Goal: Find specific page/section: Find specific page/section

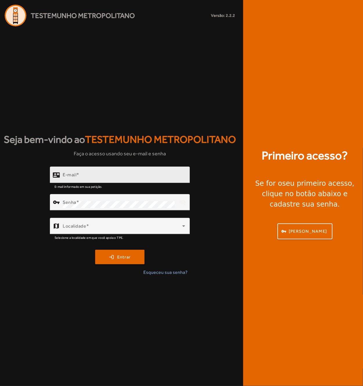
click at [90, 182] on div "E-mail" at bounding box center [124, 175] width 122 height 17
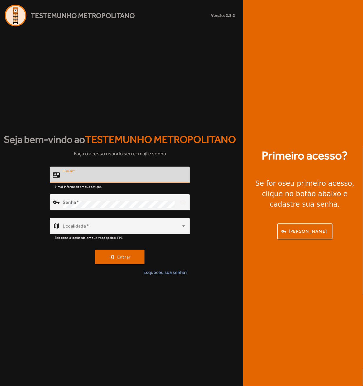
click at [89, 175] on input "E-mail" at bounding box center [124, 177] width 122 height 7
click at [0, 381] on com-1password-button at bounding box center [0, 386] width 0 height 0
type input "**********"
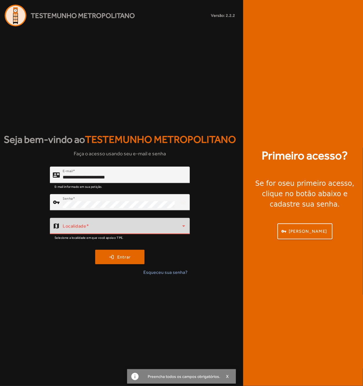
click at [132, 226] on span at bounding box center [122, 228] width 119 height 7
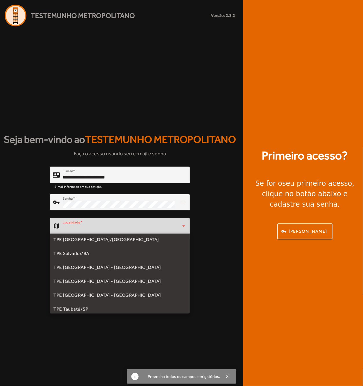
scroll to position [145, 0]
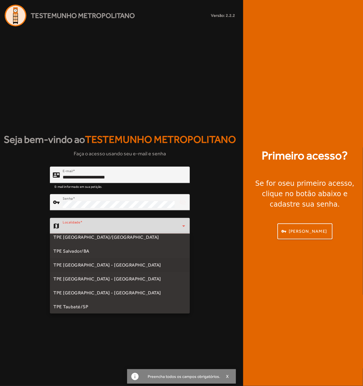
click at [95, 267] on span "TPE [GEOGRAPHIC_DATA] - [GEOGRAPHIC_DATA]" at bounding box center [107, 265] width 108 height 7
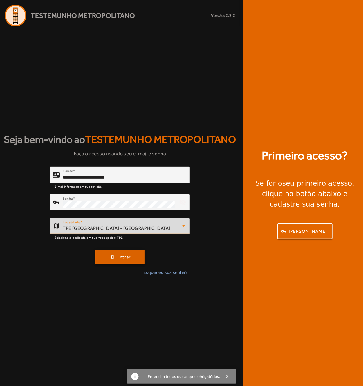
click at [101, 258] on span "submit" at bounding box center [120, 257] width 48 height 14
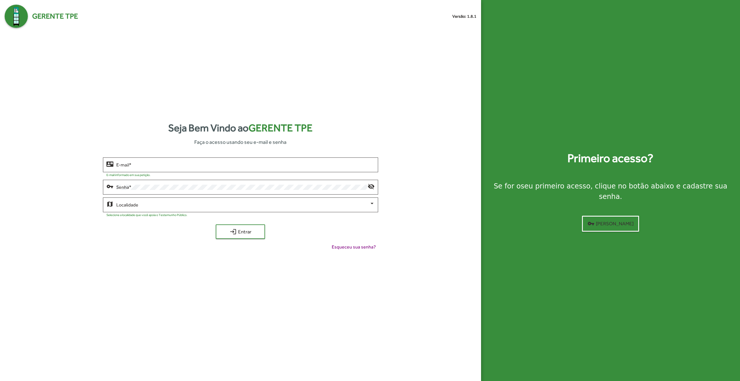
click at [635, 75] on div "Primeiro acesso? Se for o seu primeiro acesso , clique no botão abaixo e cadast…" at bounding box center [610, 190] width 259 height 381
click at [617, 72] on div "Primeiro acesso? Se for o seu primeiro acesso , clique no botão abaixo e cadast…" at bounding box center [610, 190] width 259 height 381
click at [208, 164] on input "E-mail *" at bounding box center [245, 164] width 258 height 5
type input "**********"
click at [159, 206] on span at bounding box center [242, 204] width 253 height 5
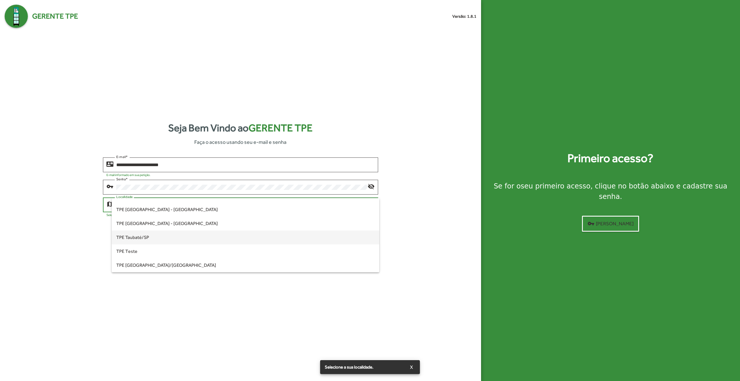
scroll to position [147, 0]
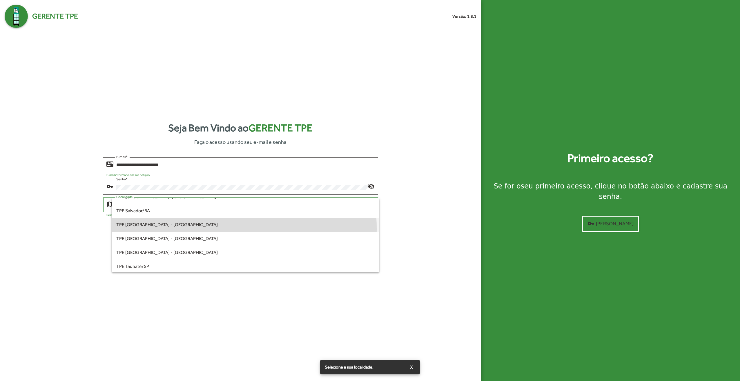
click at [174, 229] on span "TPE [GEOGRAPHIC_DATA] - [GEOGRAPHIC_DATA]" at bounding box center [245, 225] width 258 height 14
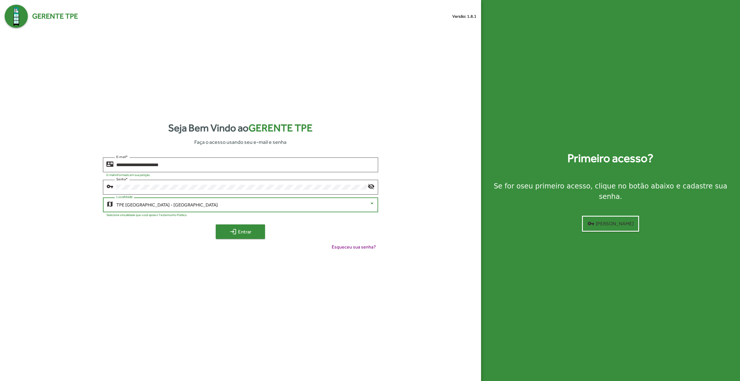
click at [247, 235] on span "login Entrar" at bounding box center [240, 231] width 39 height 10
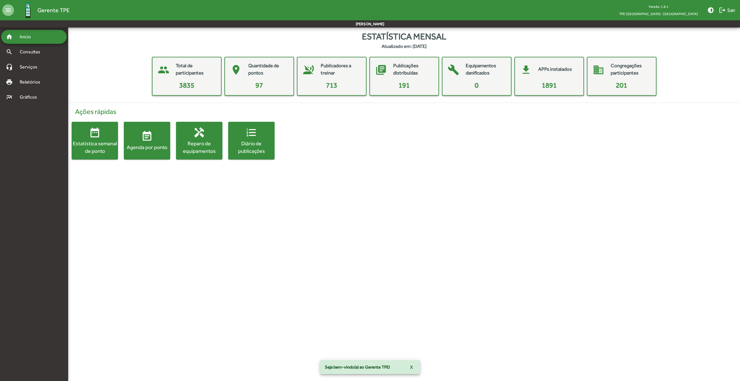
click at [469, 171] on html "menu Gerente TPE Versão: 1.8.1 TPE [GEOGRAPHIC_DATA] - Centro brightness_medium…" at bounding box center [370, 85] width 740 height 171
click at [32, 68] on span "Serviços" at bounding box center [30, 67] width 29 height 7
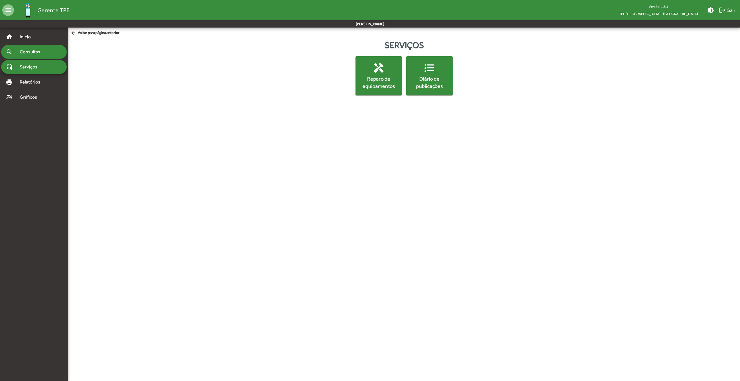
click at [41, 57] on div "search Consultas" at bounding box center [34, 52] width 66 height 14
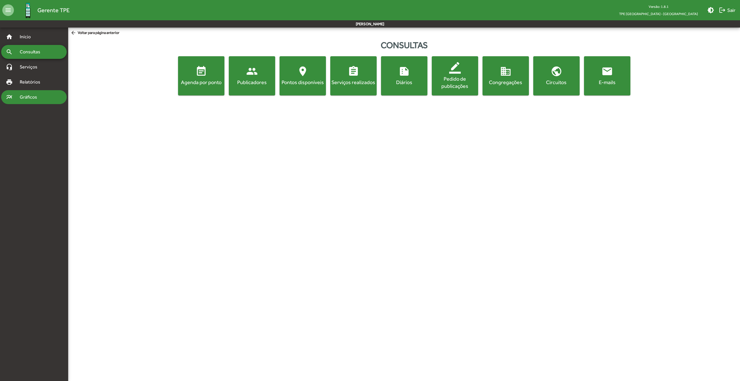
click at [26, 93] on div "multiline_chart Gráficos" at bounding box center [34, 97] width 66 height 14
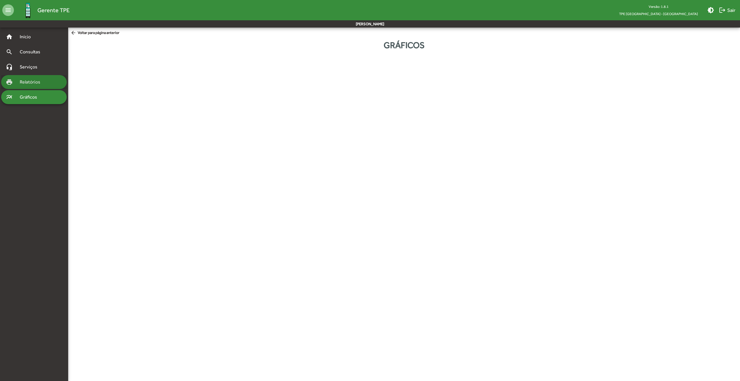
click at [29, 79] on span "Relatórios" at bounding box center [32, 82] width 32 height 7
